Goal: Task Accomplishment & Management: Manage account settings

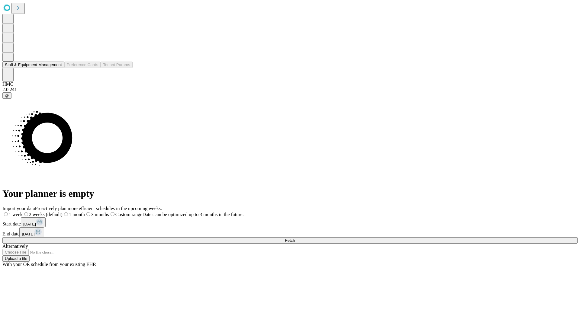
click at [56, 68] on button "Staff & Equipment Management" at bounding box center [33, 65] width 62 height 6
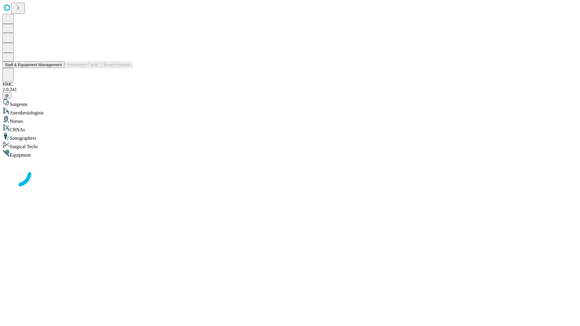
click at [58, 68] on button "Staff & Equipment Management" at bounding box center [33, 65] width 62 height 6
